Goal: Transaction & Acquisition: Purchase product/service

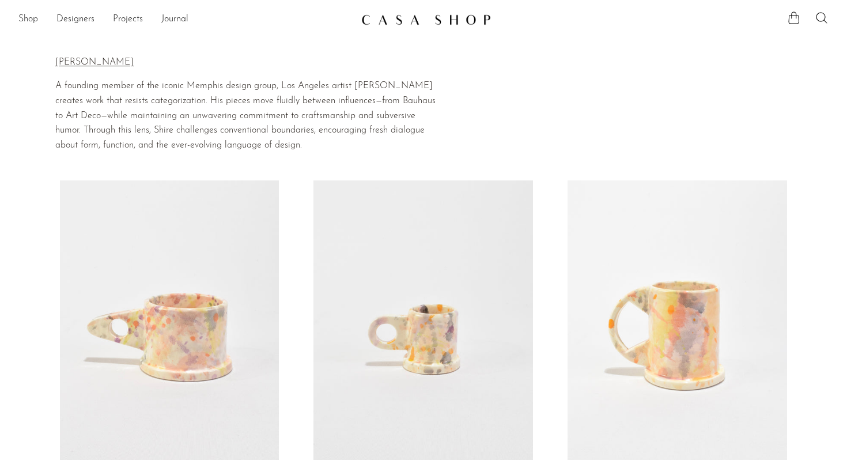
click at [26, 16] on link "Shop" at bounding box center [28, 19] width 20 height 15
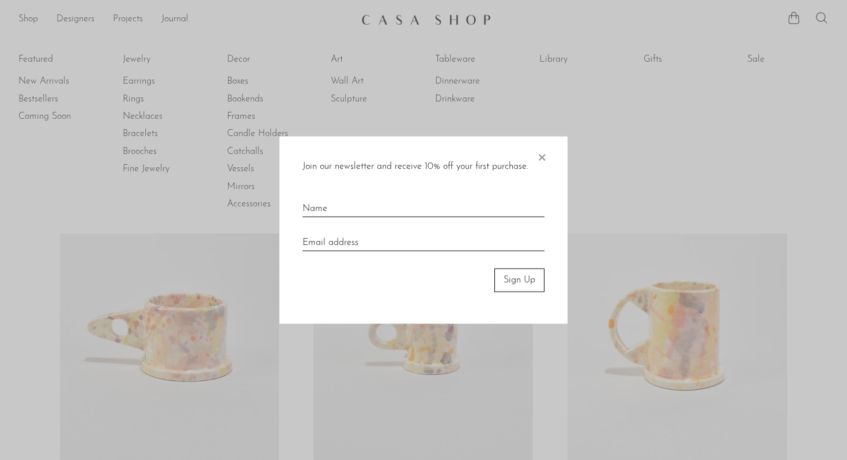
click at [39, 81] on div at bounding box center [423, 230] width 847 height 460
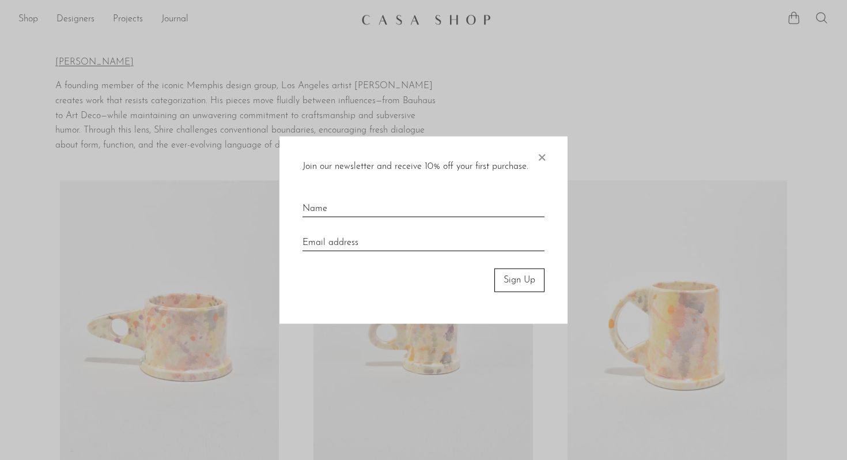
click at [27, 15] on div at bounding box center [423, 230] width 847 height 460
click at [538, 156] on span "×" at bounding box center [542, 155] width 12 height 37
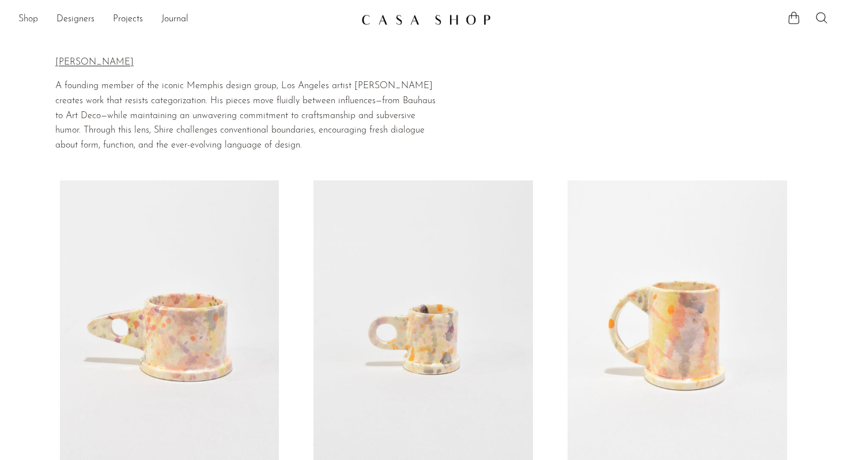
click at [26, 16] on link "Shop" at bounding box center [28, 19] width 20 height 15
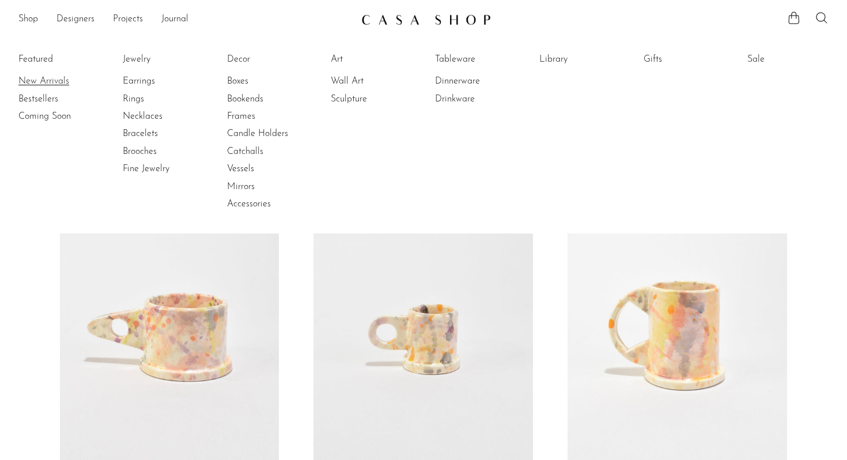
click at [43, 80] on link "New Arrivals" at bounding box center [61, 81] width 86 height 13
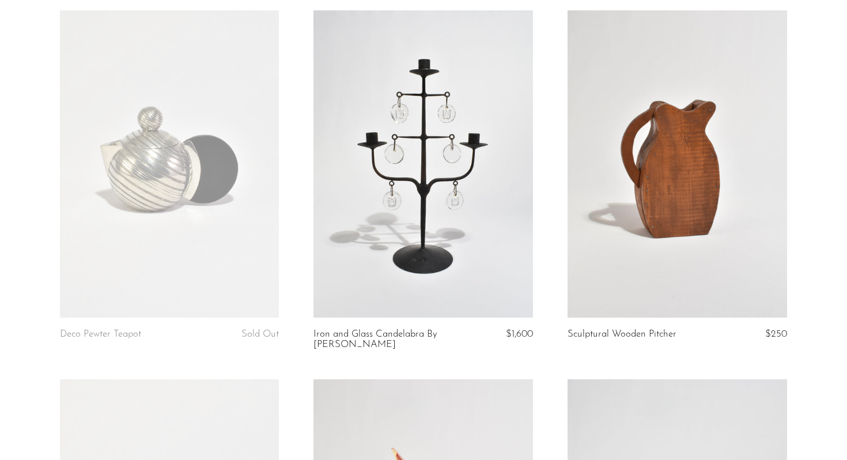
scroll to position [457, 0]
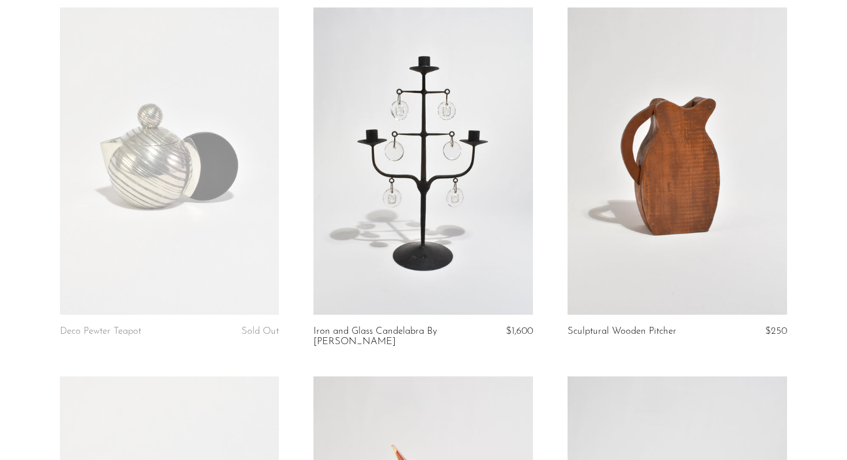
click at [721, 221] on link at bounding box center [678, 160] width 220 height 307
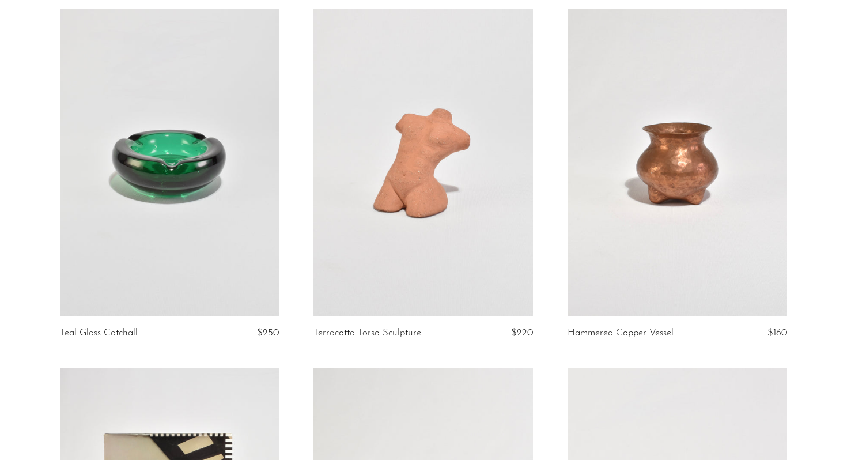
scroll to position [2258, 0]
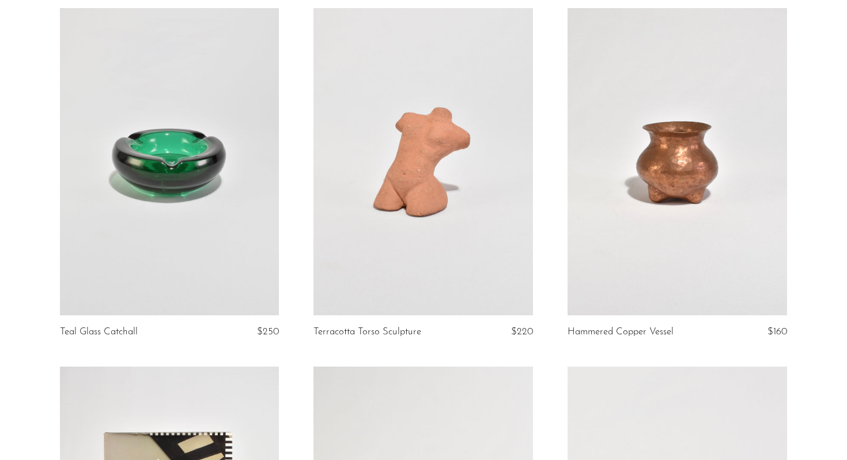
click at [393, 257] on link at bounding box center [423, 161] width 220 height 307
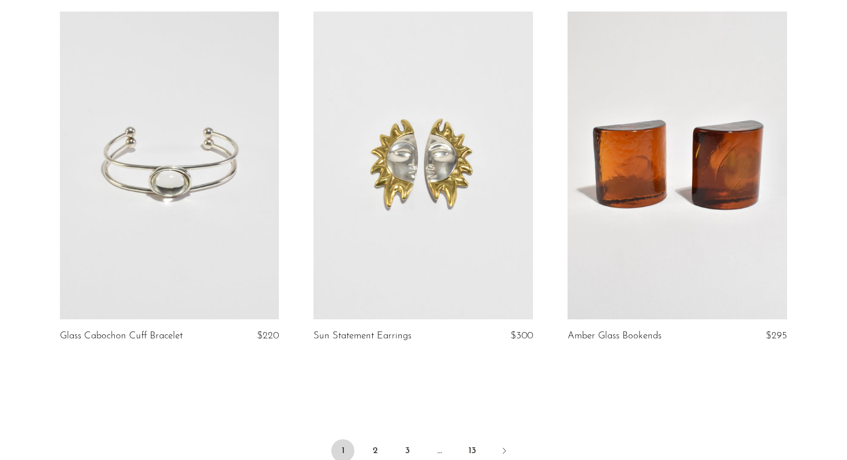
scroll to position [4059, 0]
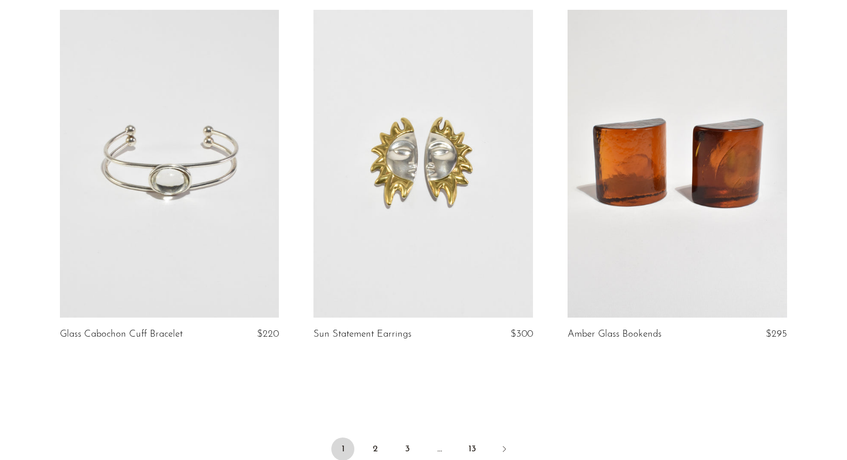
click at [422, 304] on link at bounding box center [423, 163] width 220 height 307
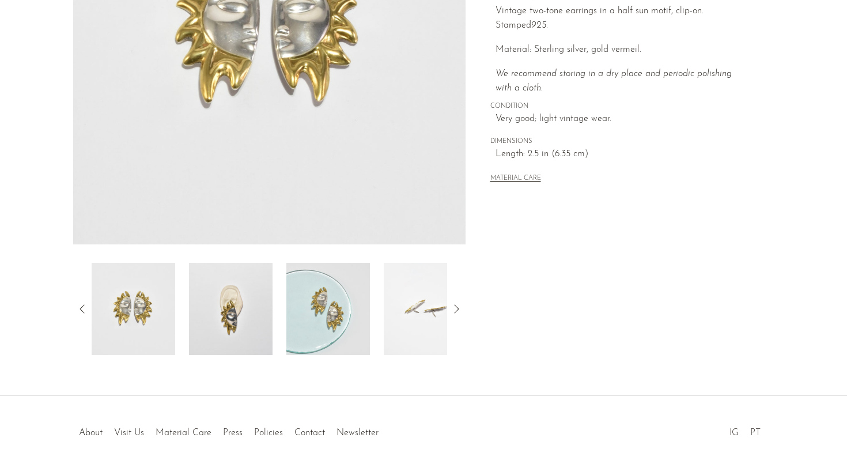
scroll to position [290, 0]
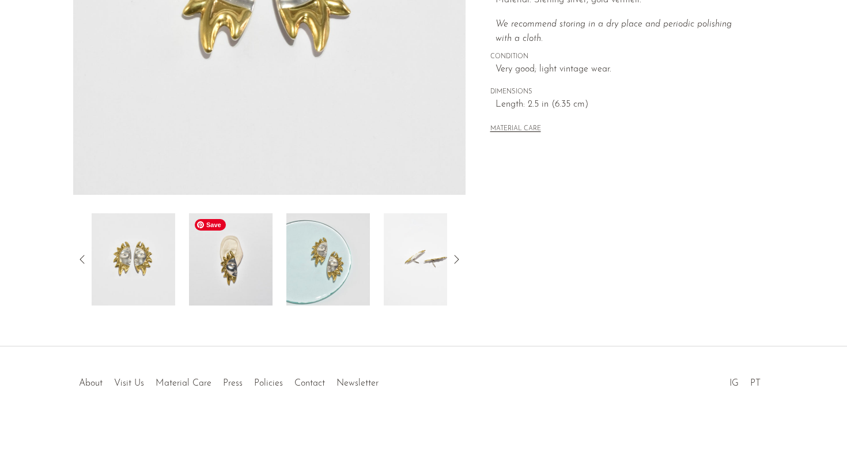
click at [221, 279] on img at bounding box center [231, 259] width 84 height 92
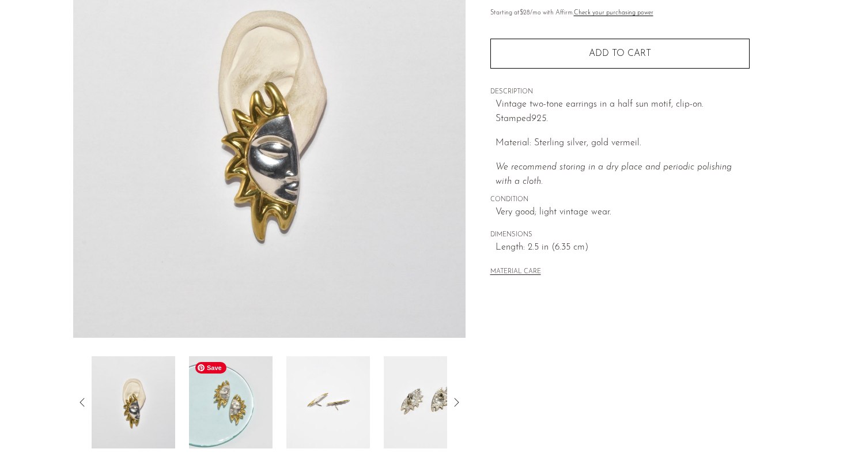
scroll to position [95, 0]
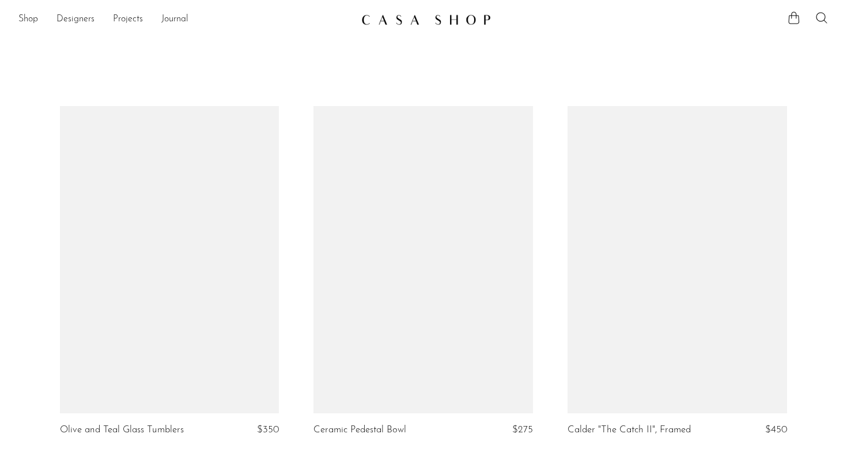
scroll to position [4059, 0]
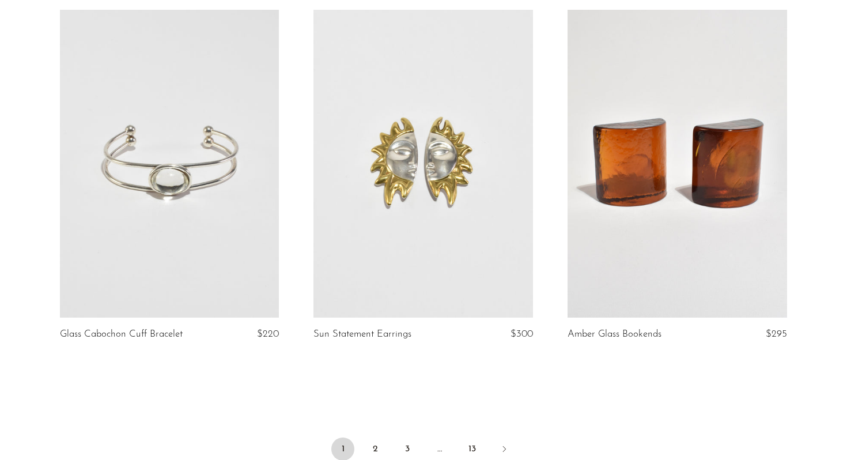
click at [468, 198] on link at bounding box center [423, 163] width 220 height 307
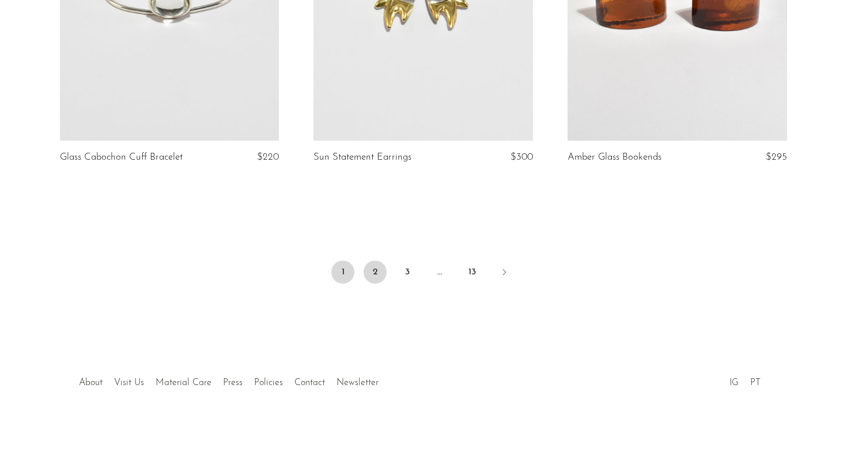
click at [369, 278] on link "2" at bounding box center [375, 271] width 23 height 23
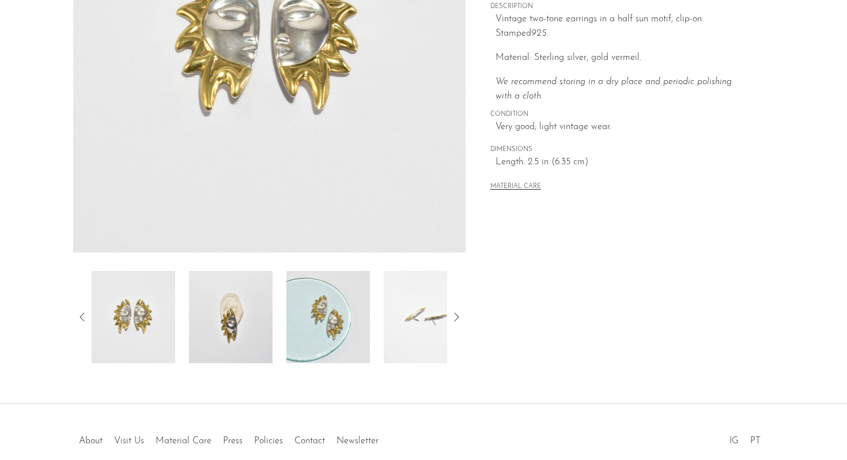
scroll to position [250, 0]
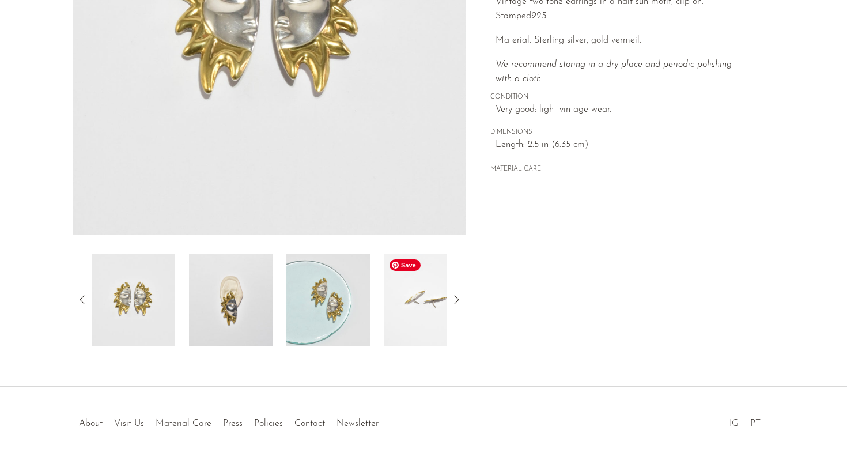
click at [435, 333] on img at bounding box center [426, 300] width 84 height 92
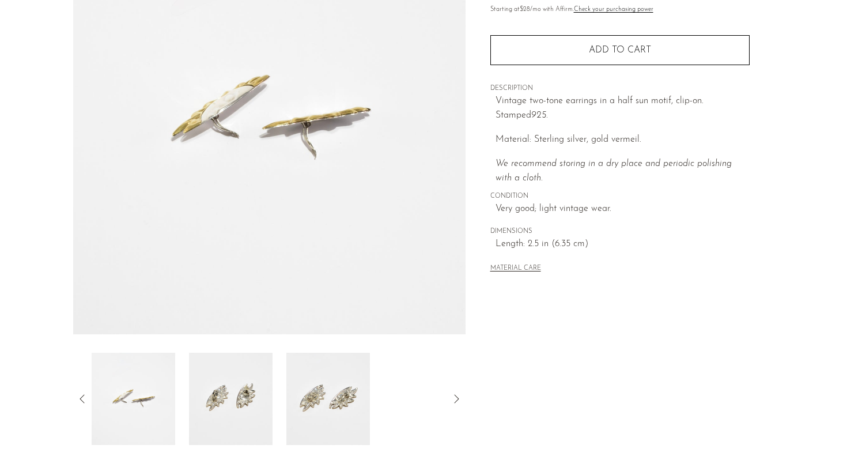
scroll to position [159, 0]
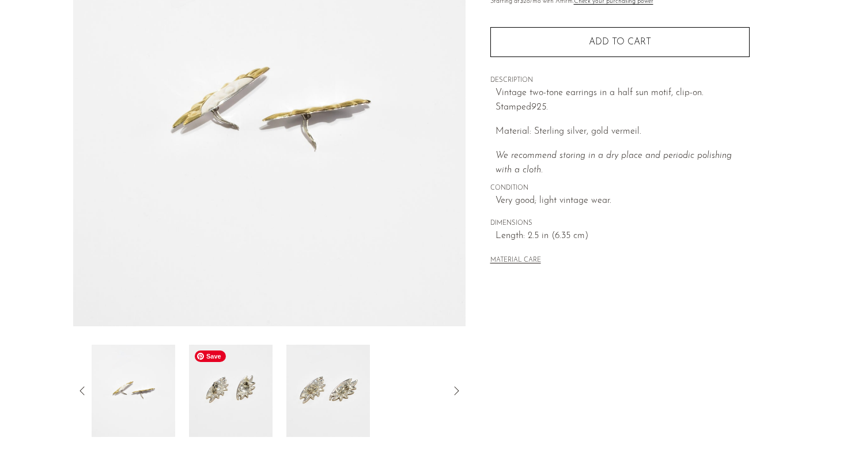
click at [245, 401] on img at bounding box center [231, 391] width 84 height 92
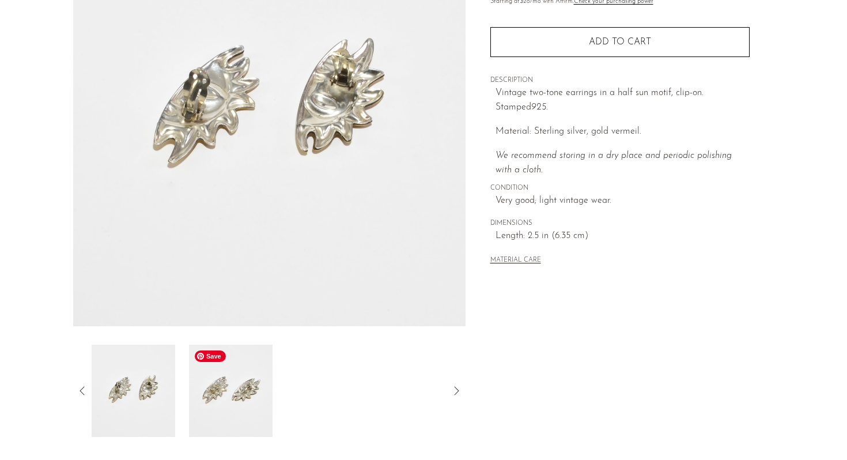
click at [241, 389] on img at bounding box center [231, 391] width 84 height 92
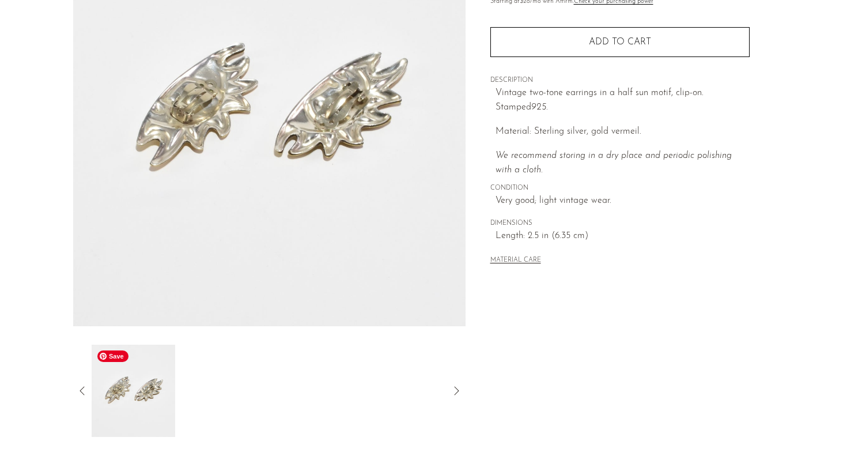
click at [131, 386] on img at bounding box center [134, 391] width 84 height 92
click at [70, 387] on article "Sun Statement Earrings $300" at bounding box center [424, 165] width 738 height 543
click at [71, 388] on article "Sun Statement Earrings $300" at bounding box center [424, 165] width 738 height 543
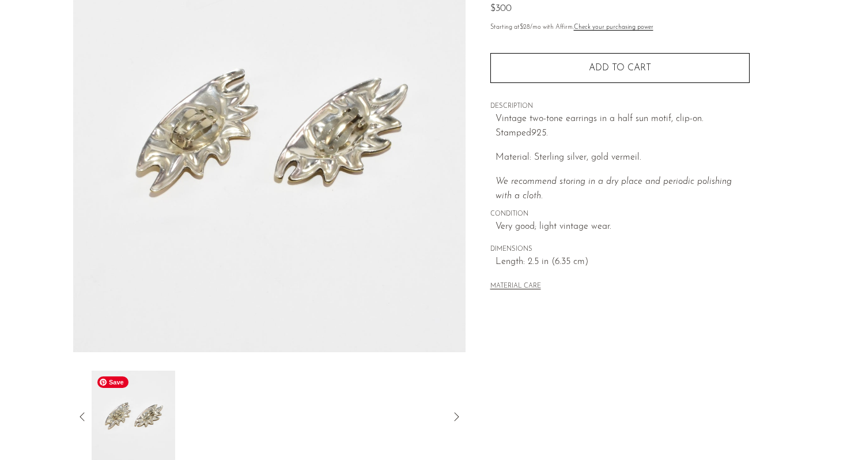
scroll to position [137, 0]
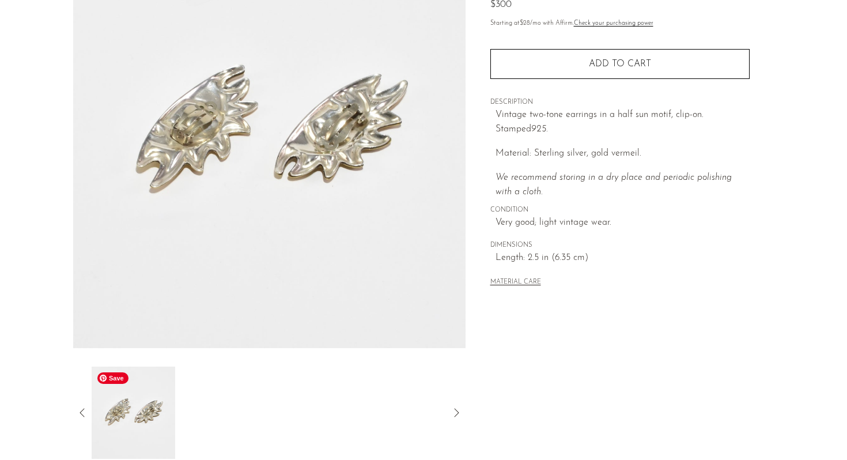
click at [79, 408] on icon at bounding box center [82, 413] width 14 height 14
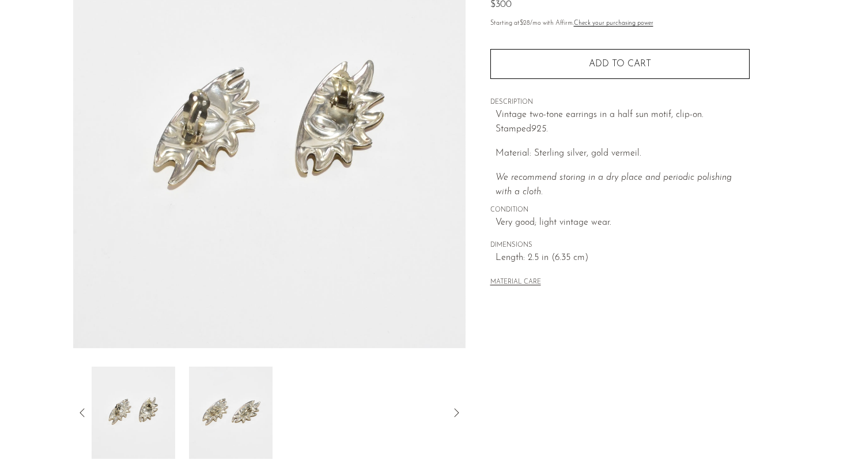
click at [83, 413] on icon at bounding box center [82, 413] width 14 height 14
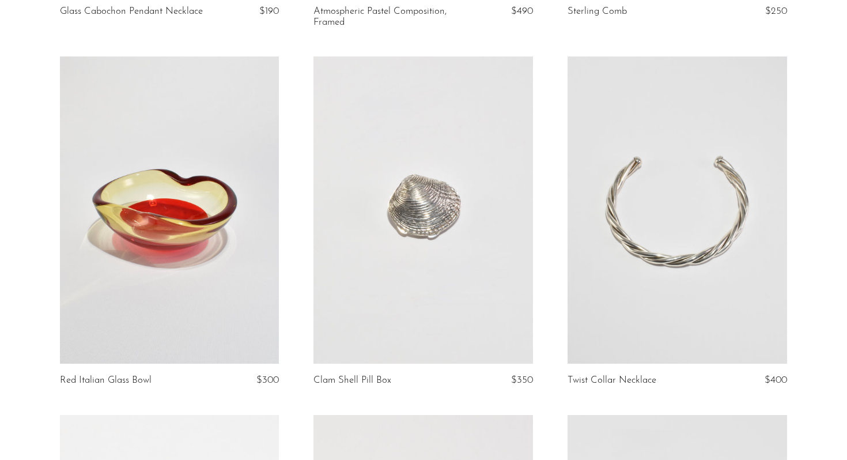
scroll to position [472, 0]
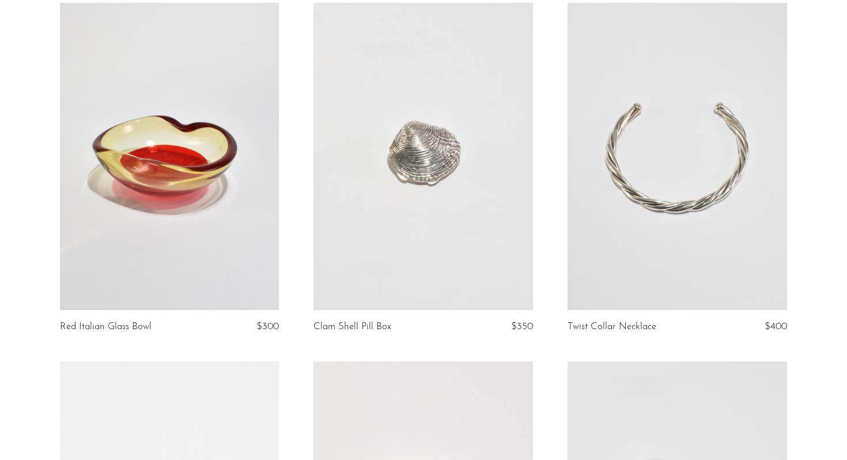
click at [780, 221] on link at bounding box center [678, 156] width 220 height 307
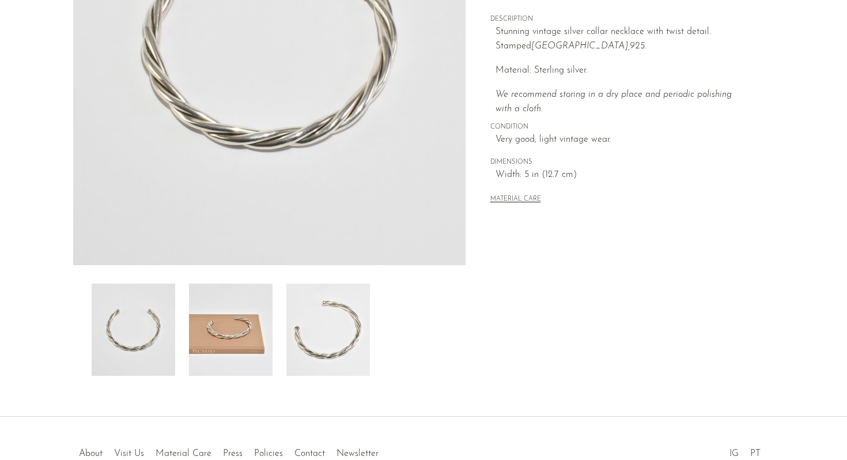
scroll to position [290, 0]
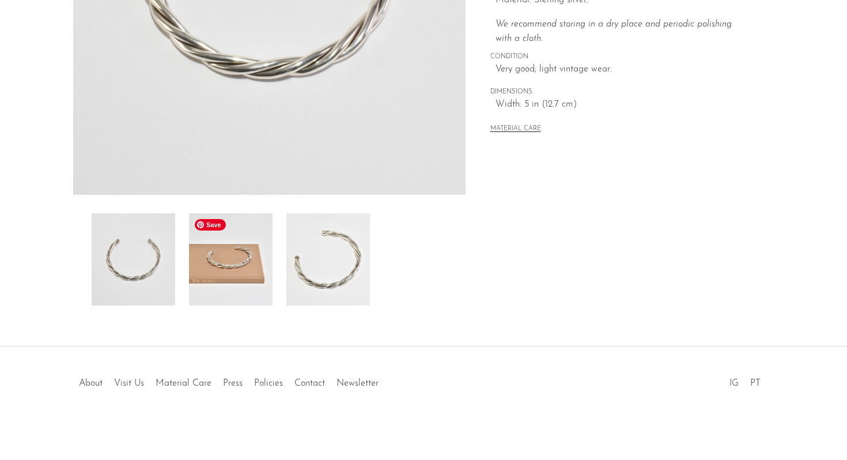
click at [235, 258] on img at bounding box center [231, 259] width 84 height 92
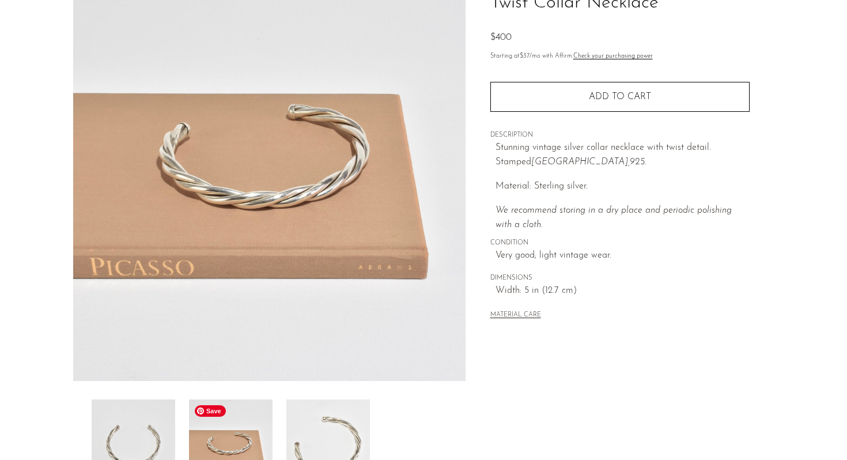
scroll to position [104, 0]
